Goal: Find specific page/section: Find specific page/section

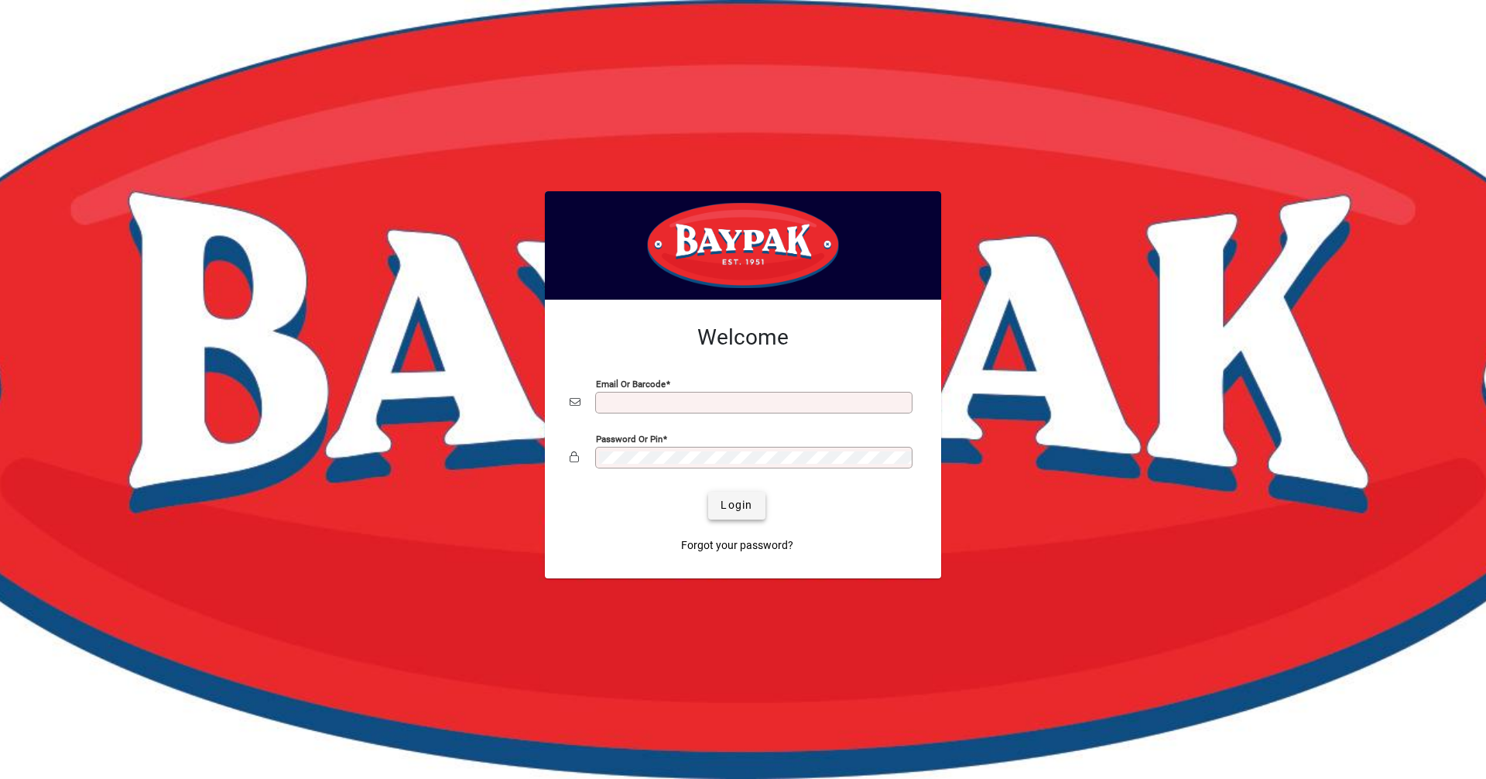
type input "**********"
click at [724, 497] on span "Login" at bounding box center [737, 505] width 32 height 16
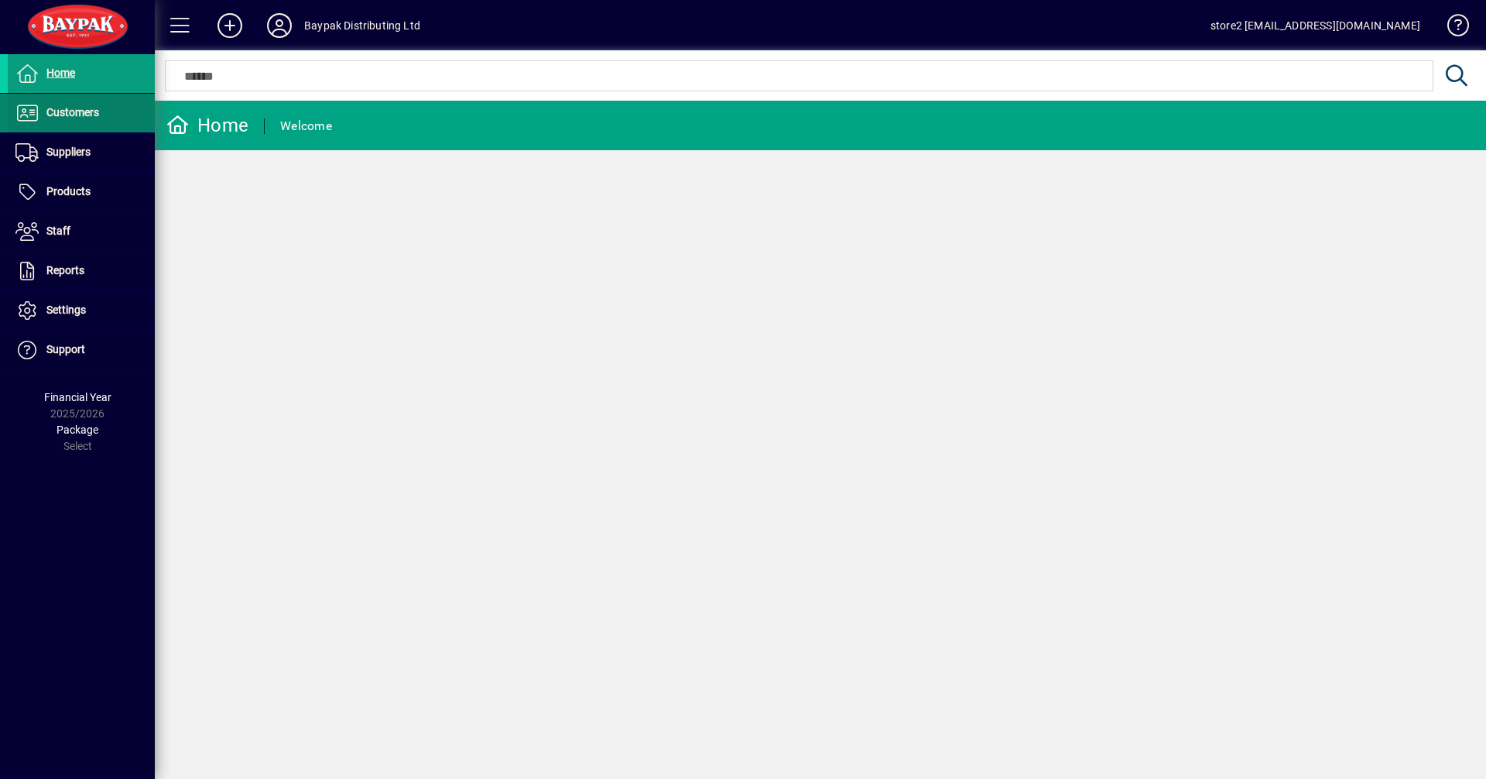
click at [77, 109] on span "Customers" at bounding box center [72, 112] width 53 height 12
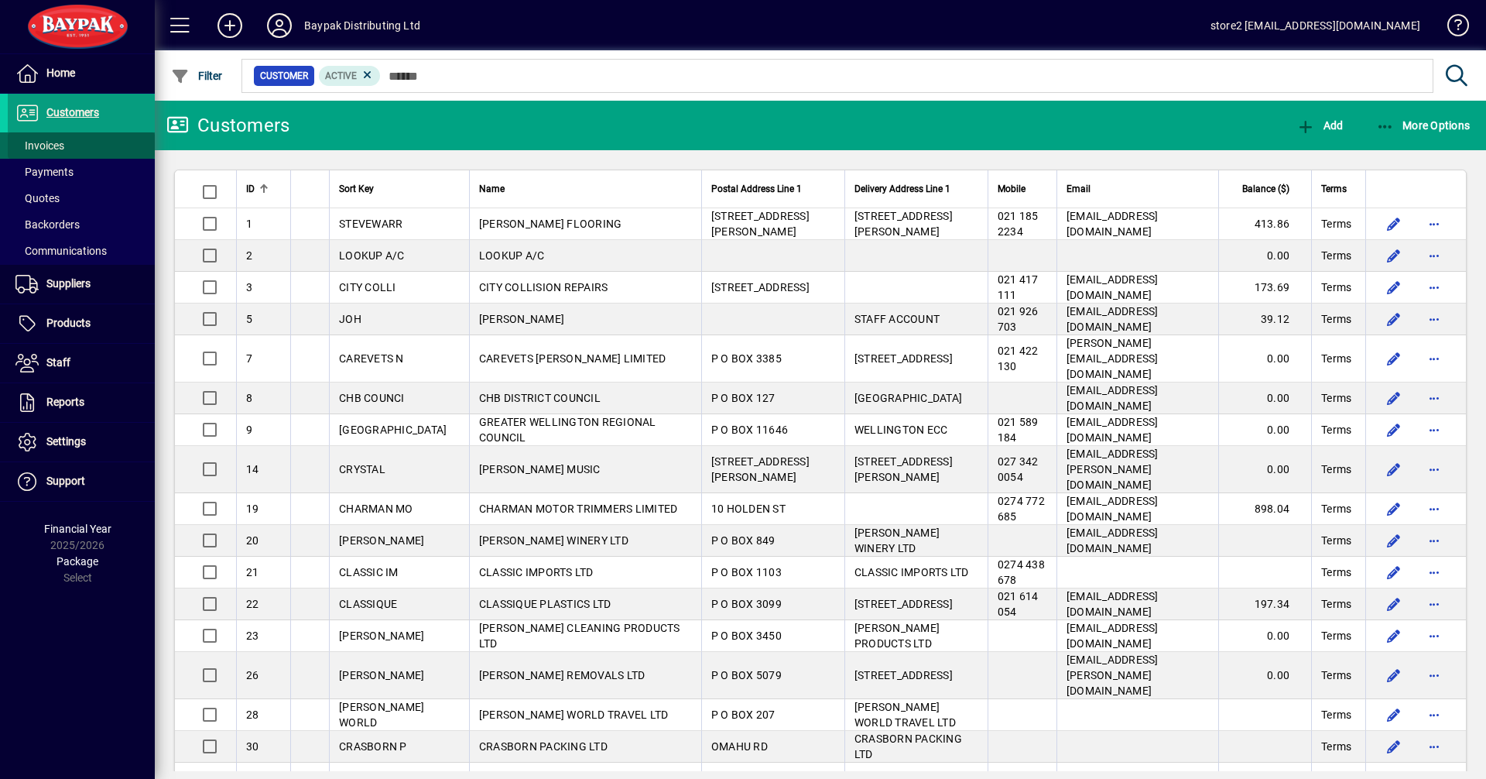
click at [42, 150] on span "Invoices" at bounding box center [39, 145] width 49 height 12
